Goal: Information Seeking & Learning: Learn about a topic

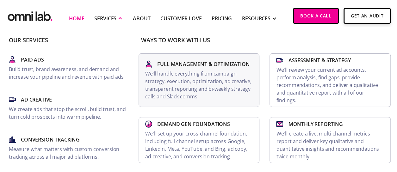
scroll to position [855, 0]
click at [109, 19] on div "SERVICES" at bounding box center [105, 19] width 22 height 8
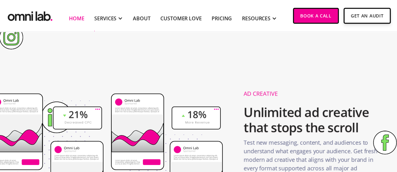
click at [75, 18] on link "Home" at bounding box center [76, 19] width 15 height 8
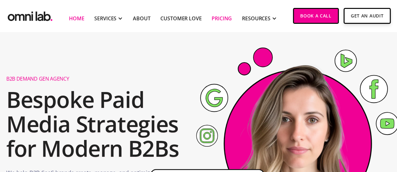
click at [226, 18] on link "Pricing" at bounding box center [222, 19] width 20 height 8
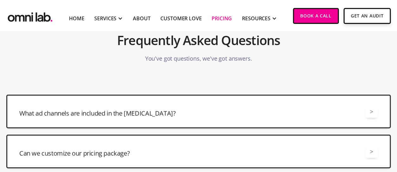
scroll to position [1424, 0]
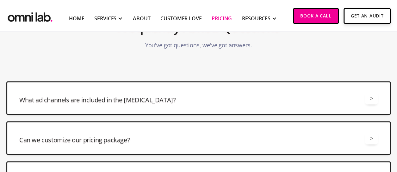
click at [127, 99] on h3 "What ad channels are included in the [MEDICAL_DATA]?" at bounding box center [97, 99] width 156 height 9
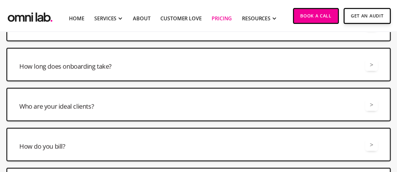
scroll to position [1614, 0]
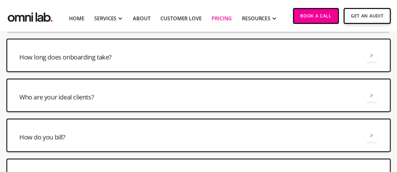
click at [93, 93] on h3 "Who are your ideal clients?" at bounding box center [56, 96] width 75 height 9
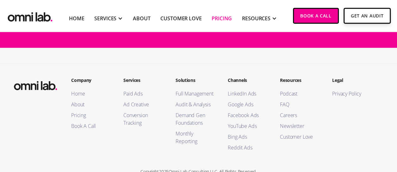
scroll to position [1947, 0]
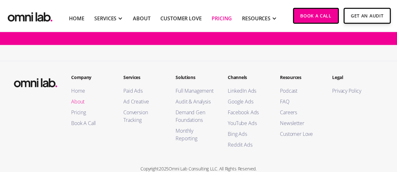
click at [80, 97] on link "About" at bounding box center [91, 101] width 40 height 8
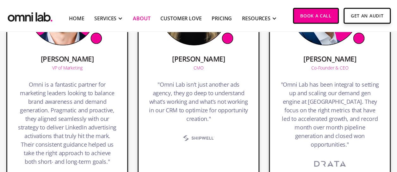
scroll to position [973, 0]
